Goal: Task Accomplishment & Management: Manage account settings

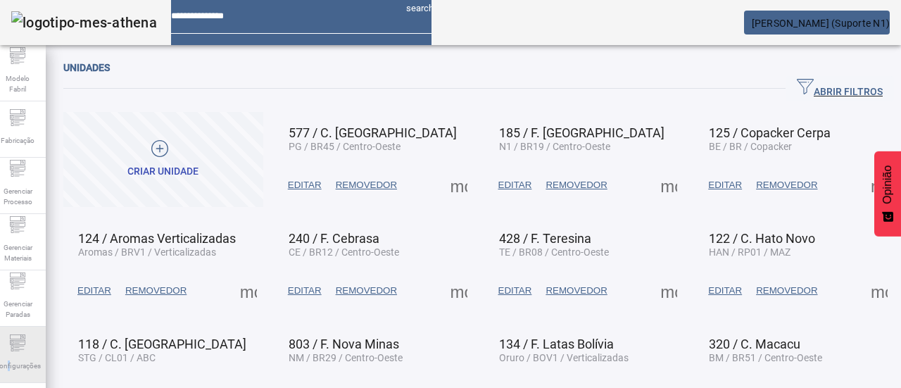
click at [15, 362] on font "Configurações" at bounding box center [17, 366] width 46 height 8
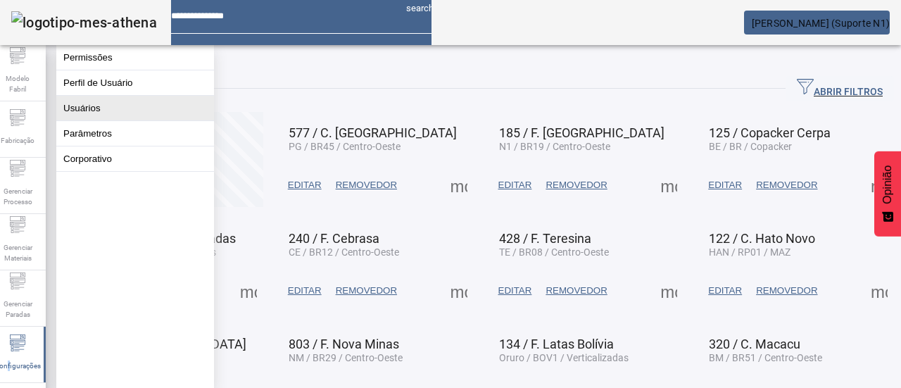
click at [128, 120] on button "Usuários" at bounding box center [135, 108] width 158 height 25
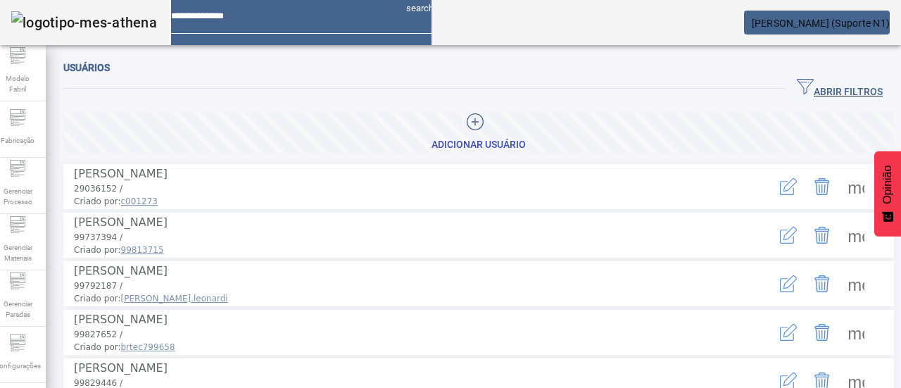
click at [786, 96] on span "button" at bounding box center [840, 89] width 108 height 34
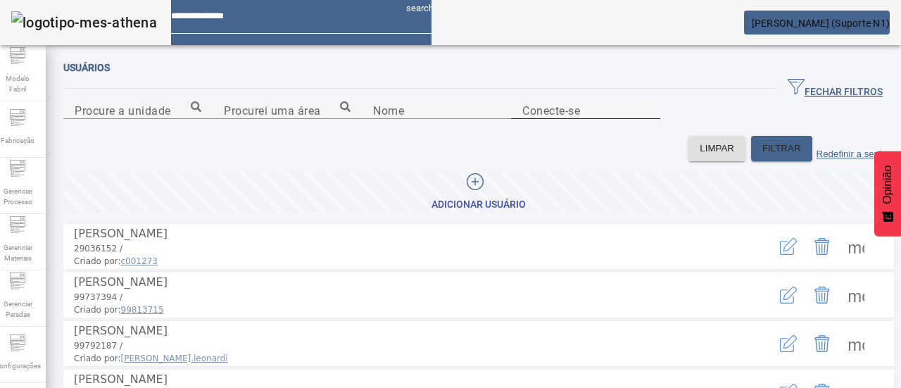
click at [578, 119] on div "Conecte-se" at bounding box center [585, 110] width 127 height 18
type input "********"
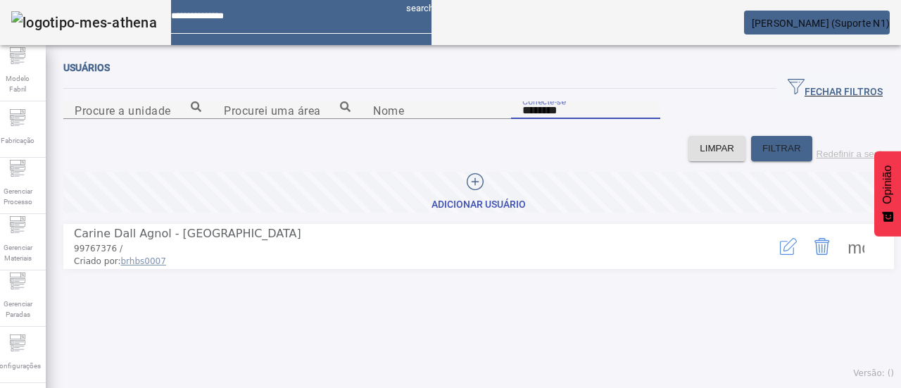
drag, startPoint x: 549, startPoint y: 185, endPoint x: 465, endPoint y: 187, distance: 84.5
click at [459, 136] on content "Procure a unidade Procurei uma área Nome Conecte-se ********" at bounding box center [478, 118] width 831 height 34
drag, startPoint x: 481, startPoint y: 183, endPoint x: 458, endPoint y: 182, distance: 23.3
click at [458, 119] on input "Nome" at bounding box center [436, 110] width 127 height 17
drag, startPoint x: 536, startPoint y: 182, endPoint x: 483, endPoint y: 182, distance: 52.8
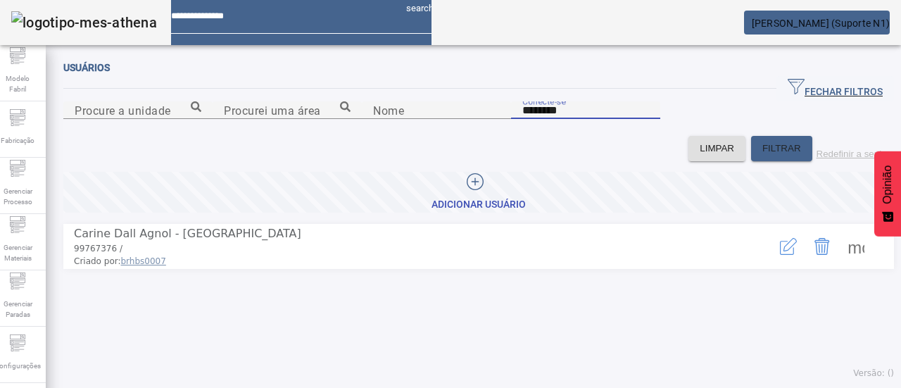
click at [511, 136] on div "Conecte-se ********" at bounding box center [585, 118] width 149 height 34
click at [564, 119] on div "Conecte-se ********" at bounding box center [585, 110] width 127 height 18
click at [780, 255] on icon "button" at bounding box center [788, 246] width 17 height 17
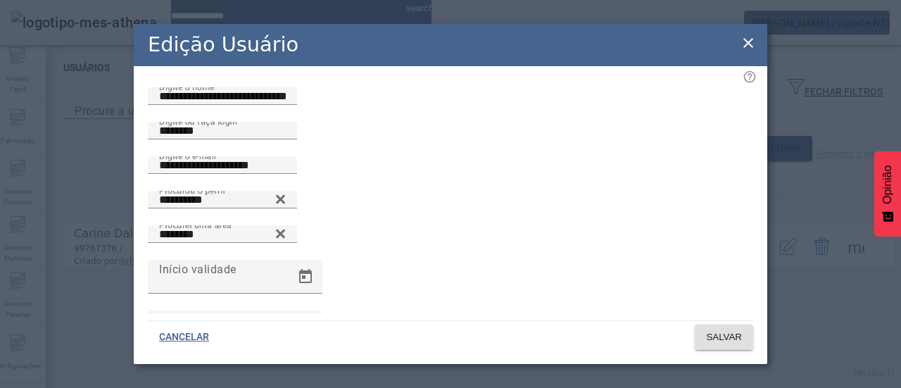
click at [752, 45] on icon at bounding box center [748, 42] width 17 height 17
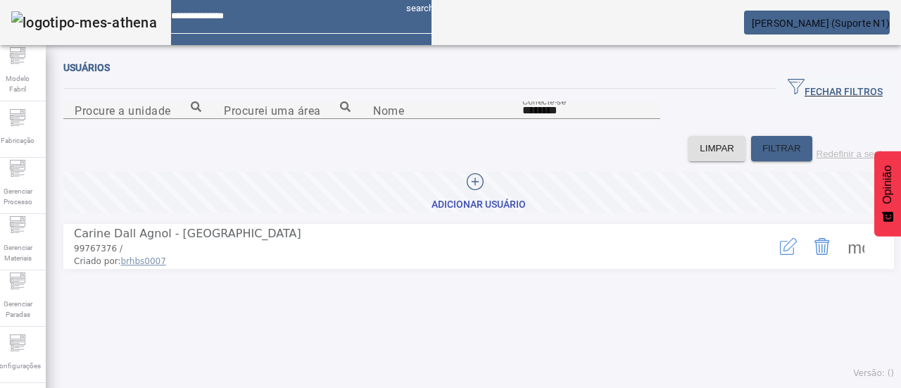
click at [780, 255] on icon "button" at bounding box center [788, 246] width 17 height 17
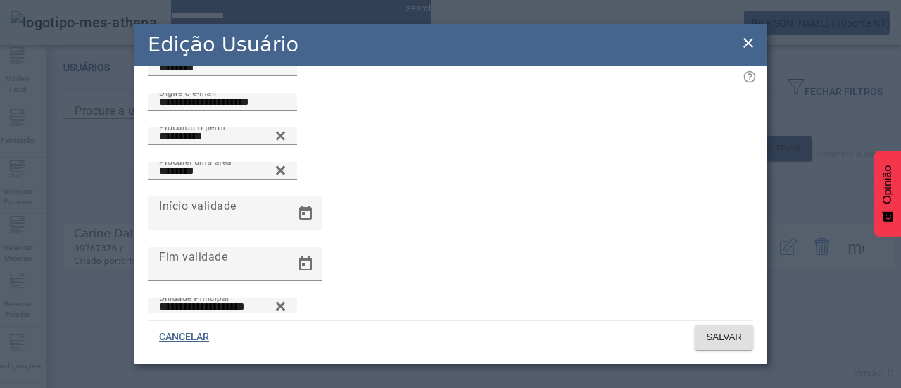
scroll to position [127, 0]
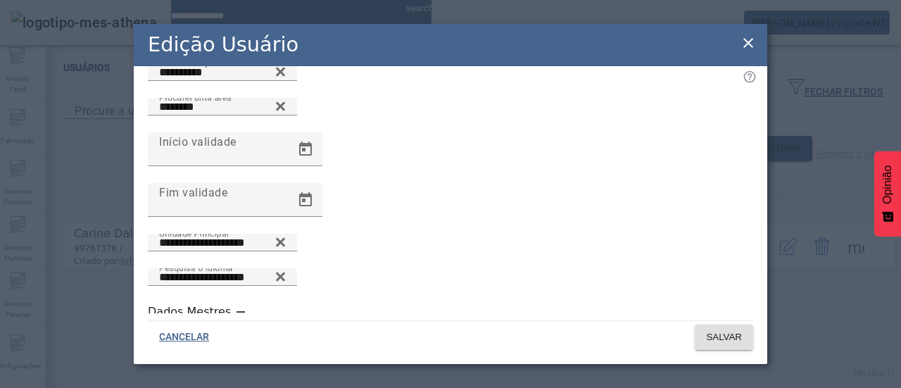
click at [748, 45] on icon at bounding box center [748, 42] width 17 height 17
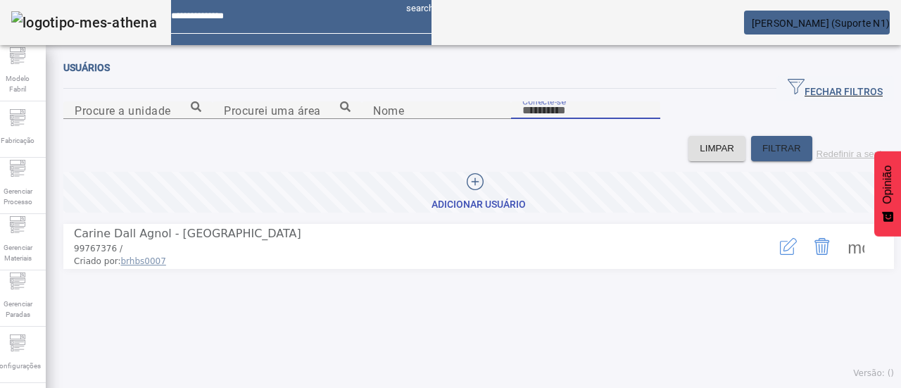
type input "********"
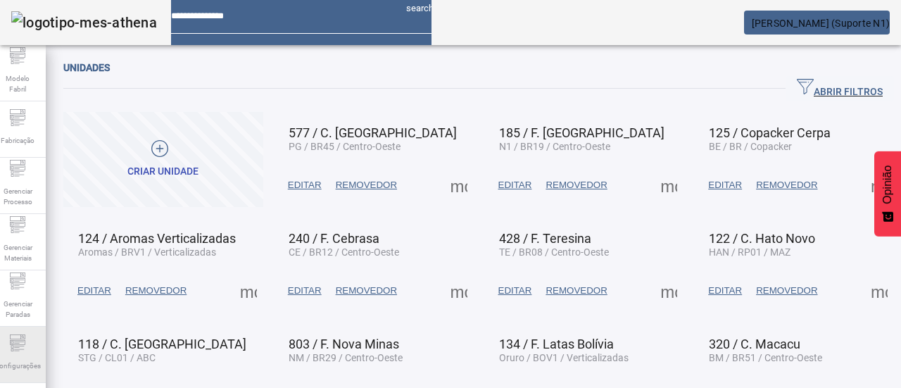
click at [20, 358] on span "Configurações" at bounding box center [17, 365] width 55 height 19
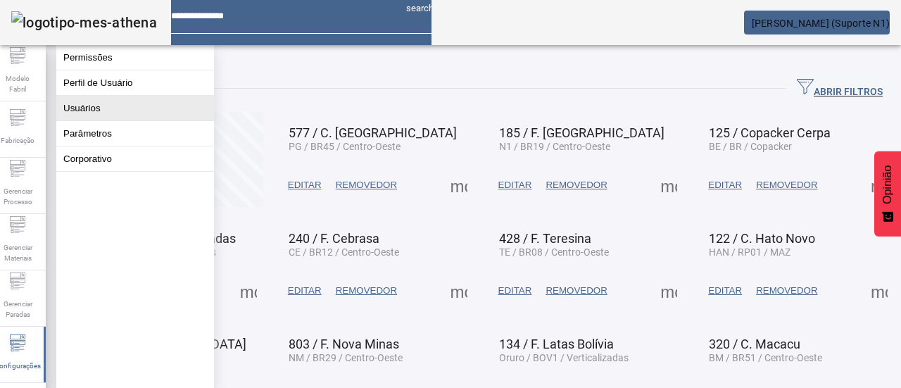
click at [122, 116] on button "Usuários" at bounding box center [135, 108] width 158 height 25
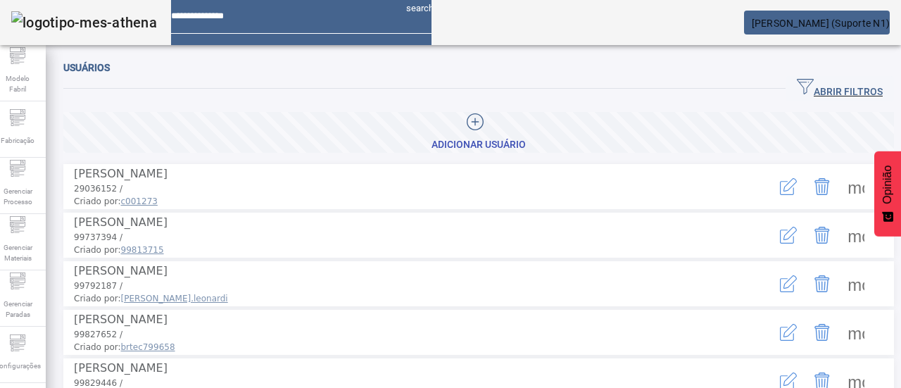
click at [797, 82] on icon "button" at bounding box center [805, 86] width 17 height 17
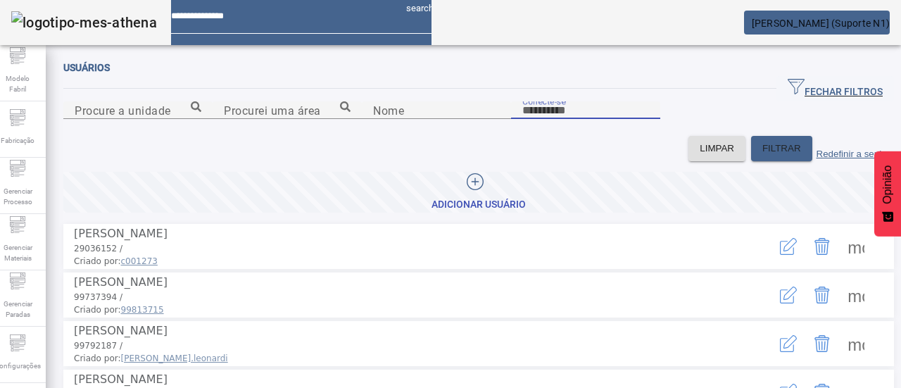
click at [581, 119] on input "Conecte-se" at bounding box center [585, 110] width 127 height 17
paste input "********"
type input "********"
click at [762, 153] on font "FILTRAR" at bounding box center [781, 148] width 39 height 11
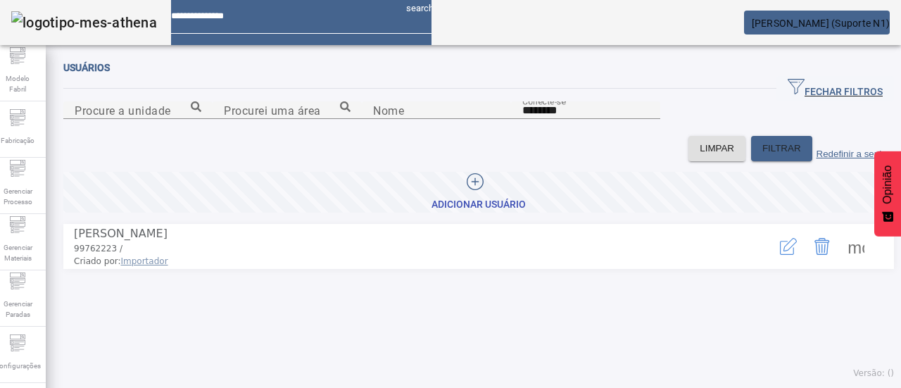
click at [780, 255] on icon "button" at bounding box center [788, 246] width 17 height 17
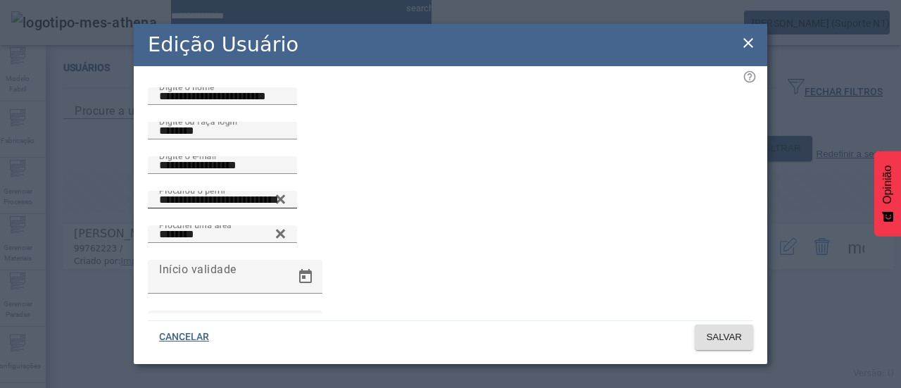
click at [286, 208] on icon at bounding box center [280, 199] width 11 height 17
click at [286, 208] on input "Procurou o perfil" at bounding box center [222, 199] width 127 height 17
type input "**********"
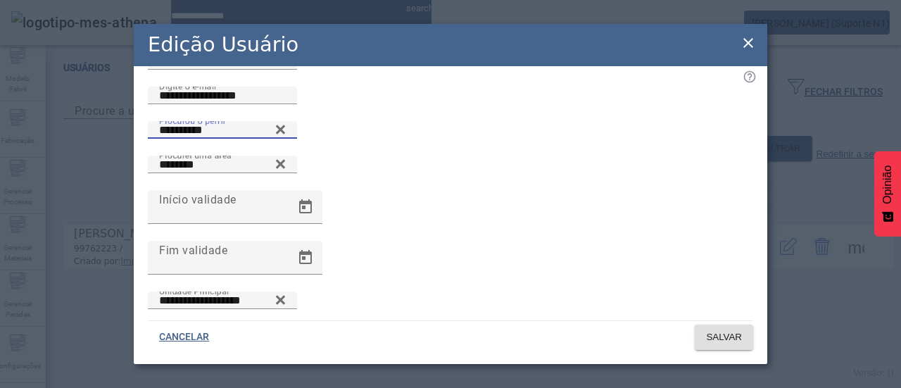
scroll to position [127, 0]
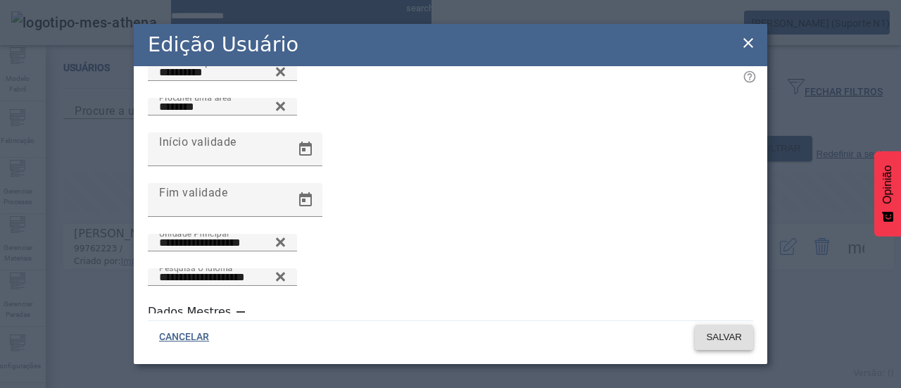
click at [722, 346] on span at bounding box center [724, 337] width 58 height 34
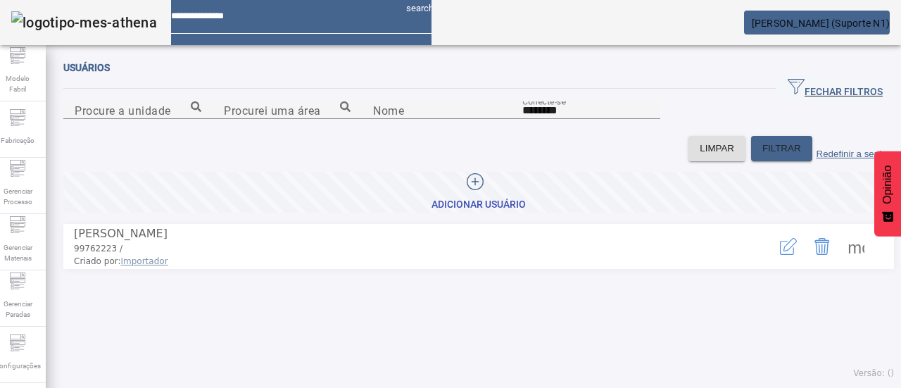
click at [780, 255] on icon "button" at bounding box center [788, 246] width 17 height 17
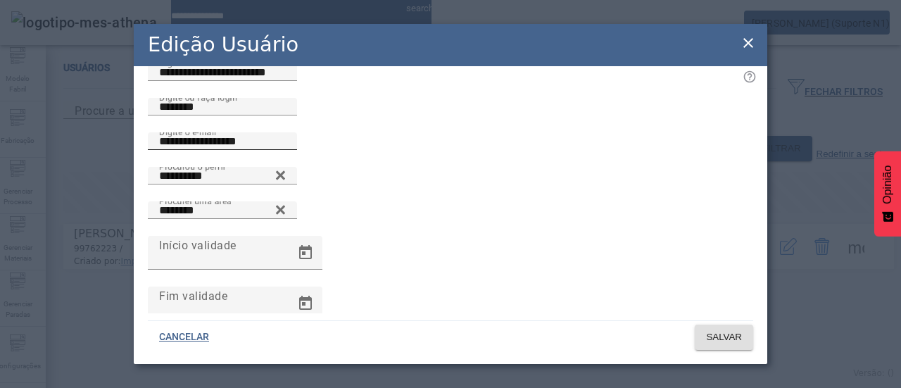
scroll to position [0, 0]
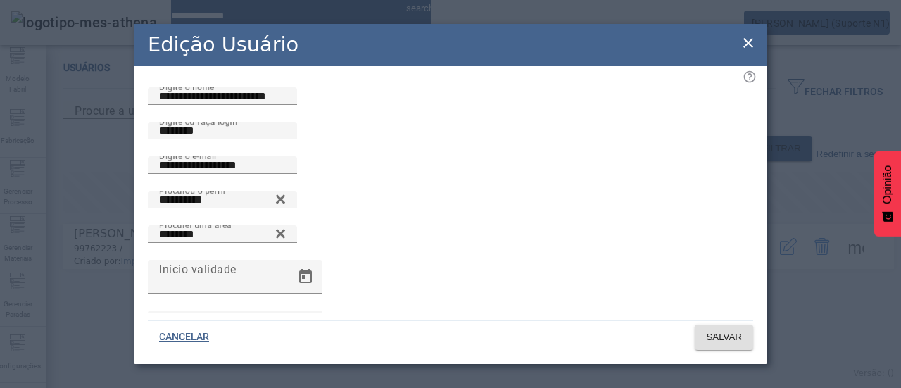
click at [745, 42] on icon at bounding box center [748, 42] width 17 height 17
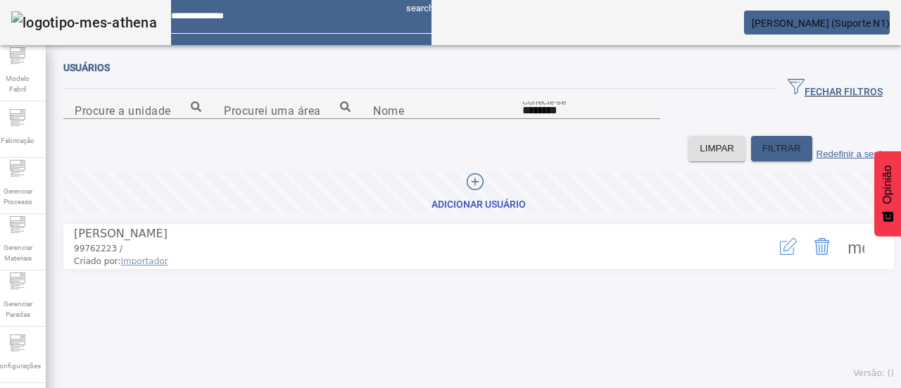
click at [842, 263] on span at bounding box center [856, 246] width 34 height 34
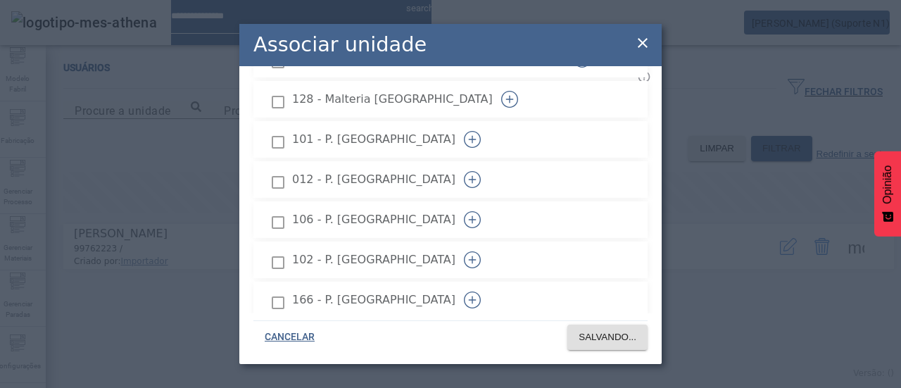
scroll to position [2572, 0]
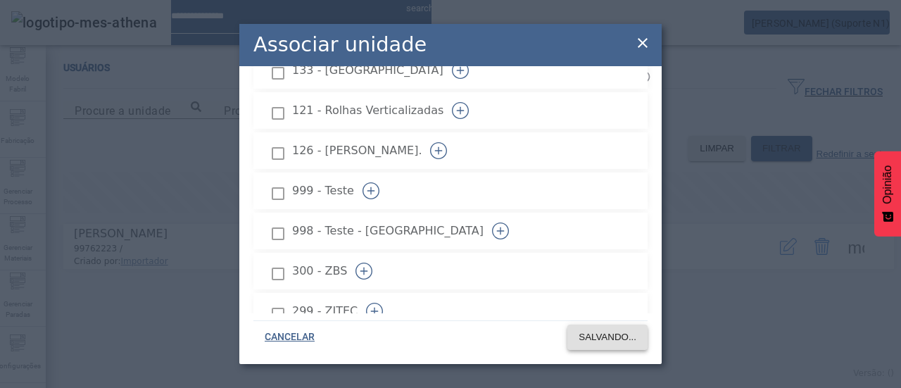
click at [600, 342] on font "SALVANDO..." at bounding box center [608, 337] width 58 height 11
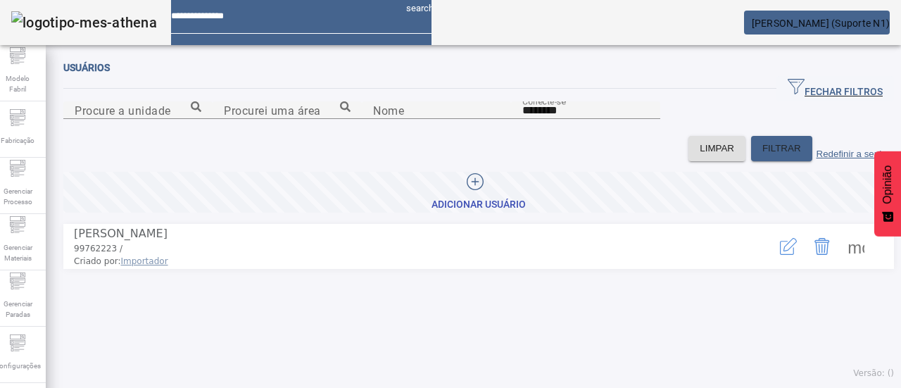
click at [780, 255] on icon "button" at bounding box center [788, 246] width 17 height 17
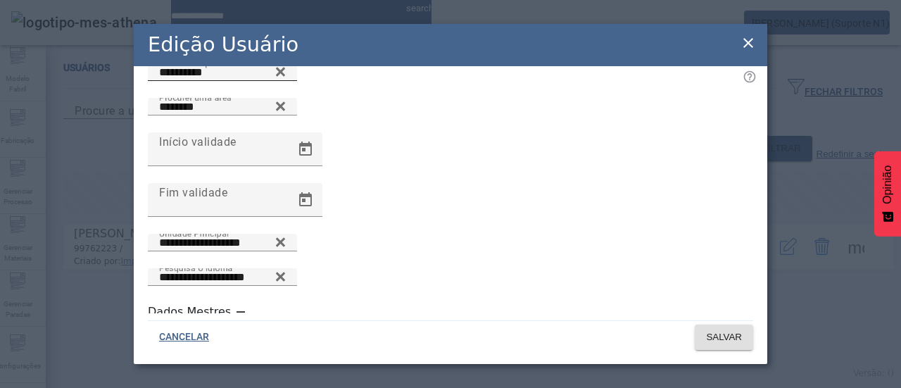
scroll to position [0, 0]
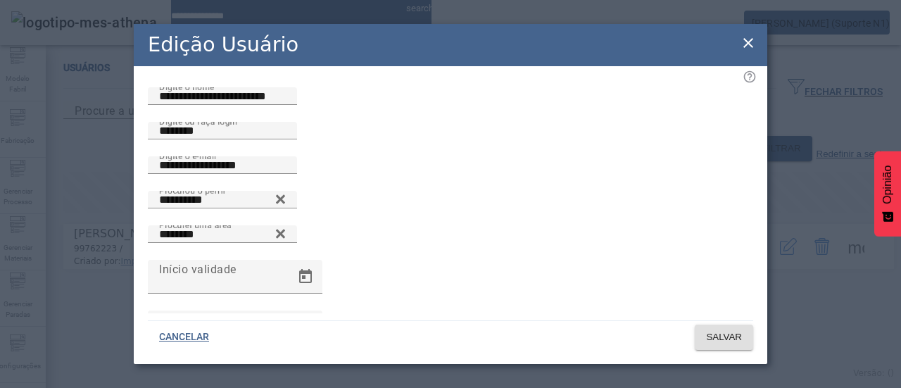
click at [740, 39] on icon at bounding box center [748, 42] width 17 height 17
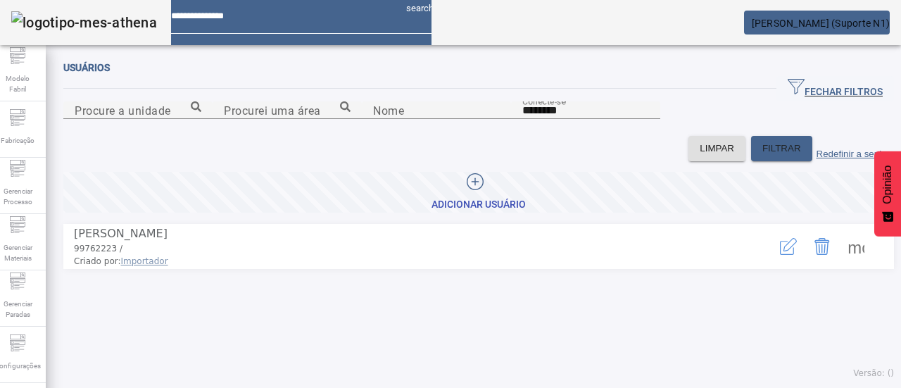
click at [840, 263] on span at bounding box center [856, 246] width 34 height 34
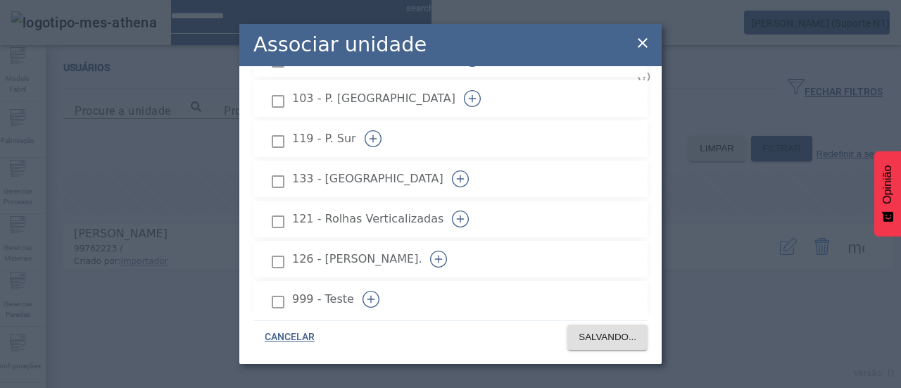
scroll to position [2572, 0]
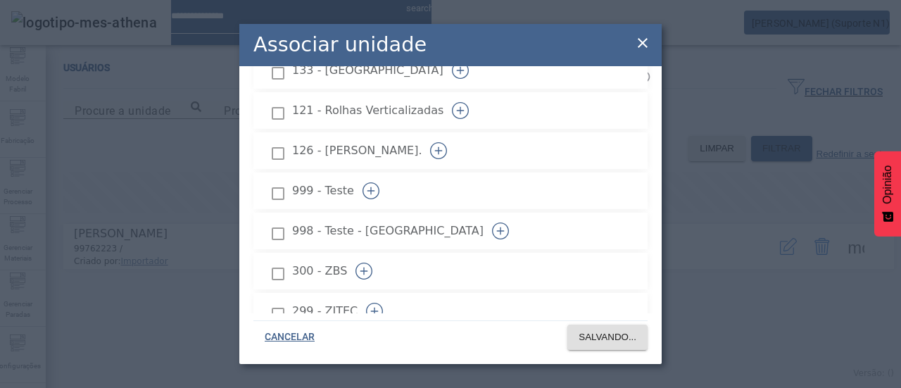
click at [644, 49] on icon at bounding box center [642, 42] width 17 height 17
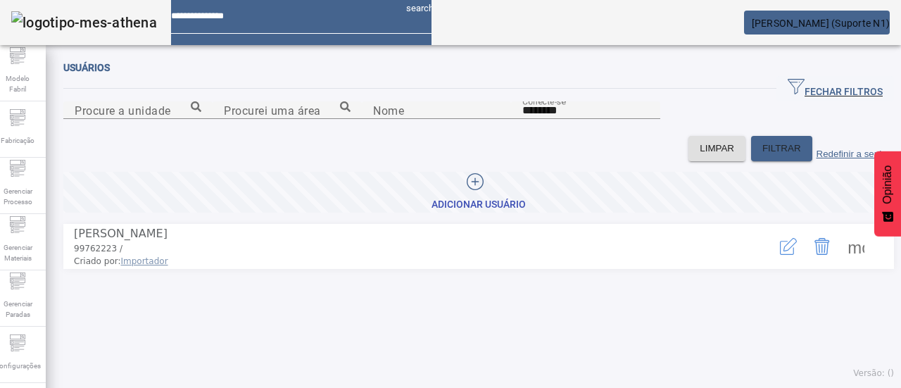
click at [876, 21] on font "[PERSON_NAME] (Suporte N1)" at bounding box center [821, 23] width 139 height 11
